Goal: Information Seeking & Learning: Check status

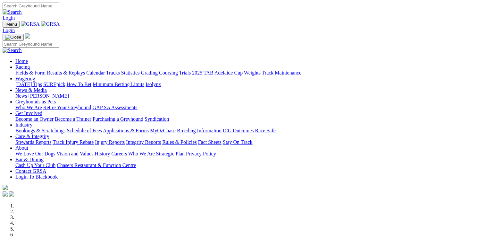
scroll to position [13, 0]
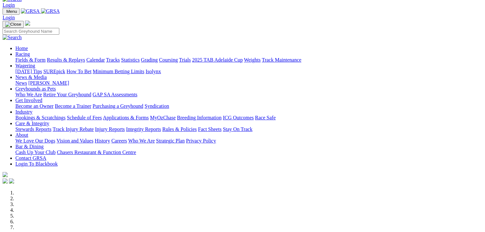
click at [75, 57] on link "Results & Replays" at bounding box center [66, 59] width 38 height 5
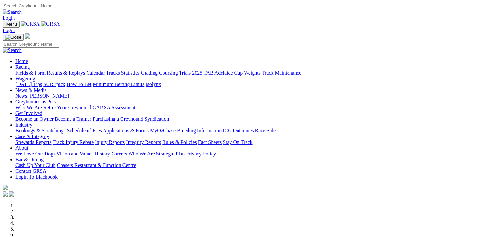
click at [30, 64] on link "Racing" at bounding box center [22, 66] width 14 height 5
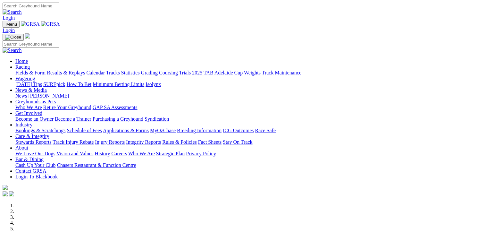
click at [74, 70] on link "Results & Replays" at bounding box center [66, 72] width 38 height 5
